Goal: Transaction & Acquisition: Purchase product/service

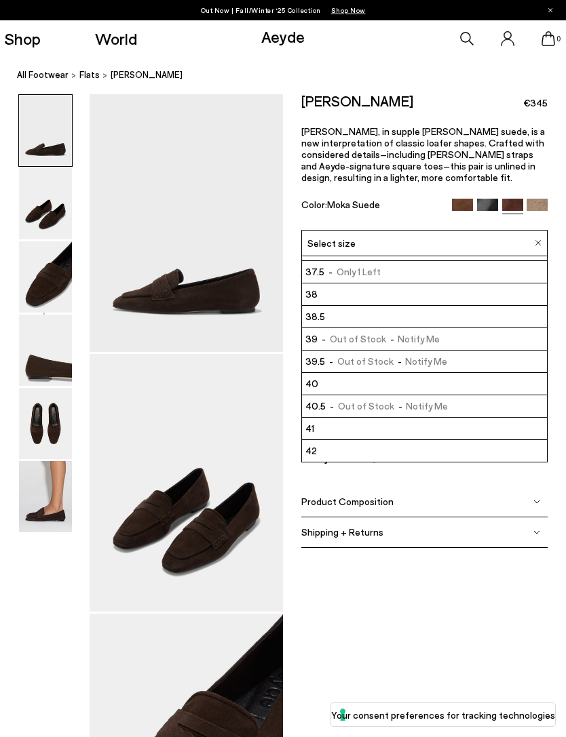
scroll to position [40, 0]
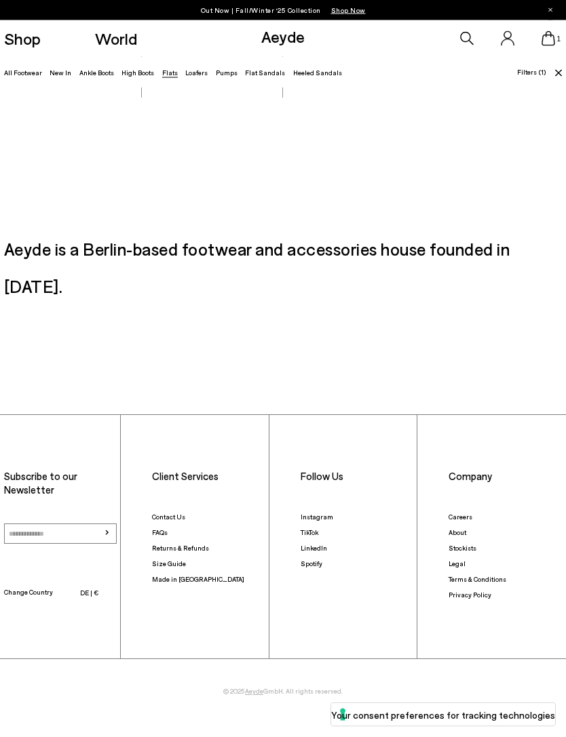
scroll to position [1455, 0]
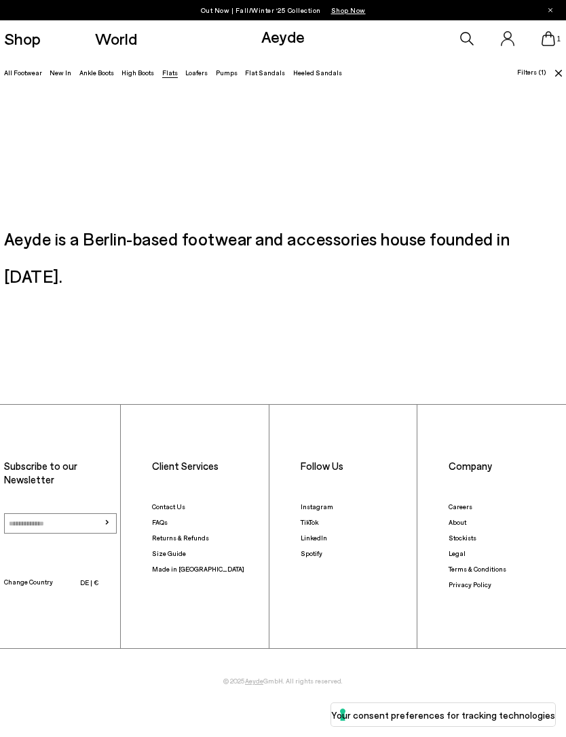
click at [460, 534] on link "Stockists" at bounding box center [462, 538] width 28 height 8
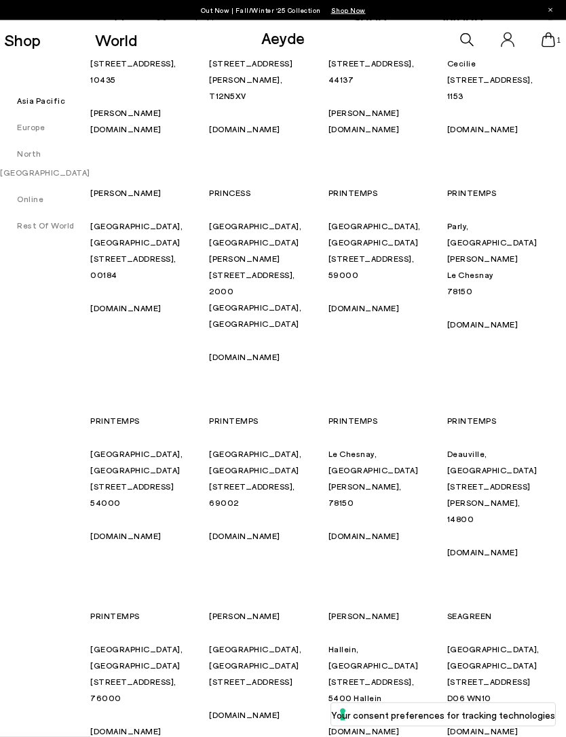
scroll to position [5566, 0]
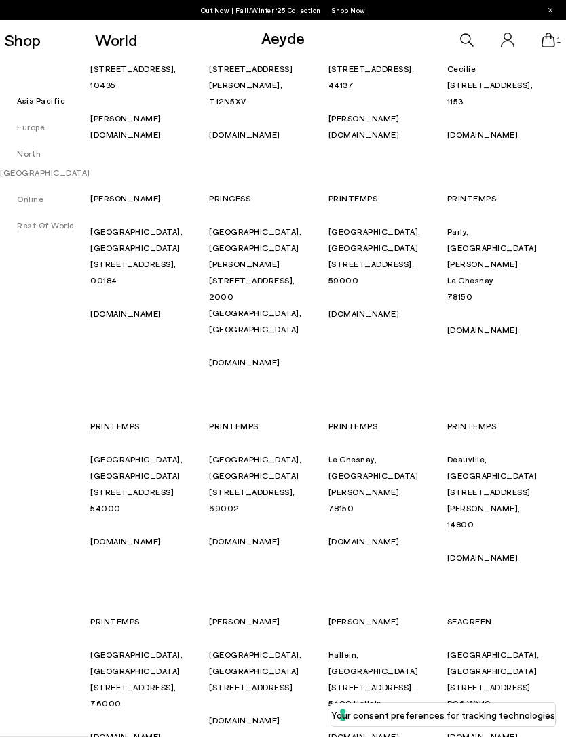
click at [548, 47] on icon at bounding box center [548, 40] width 14 height 15
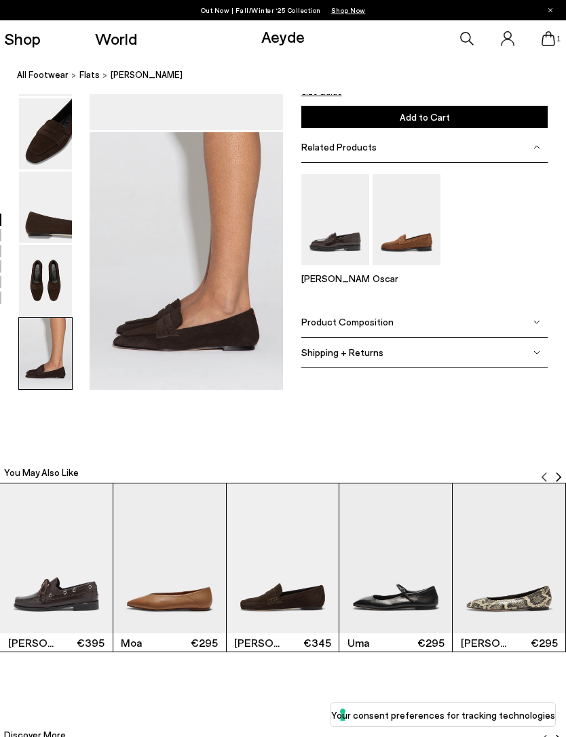
scroll to position [1264, 0]
